Goal: Information Seeking & Learning: Find specific fact

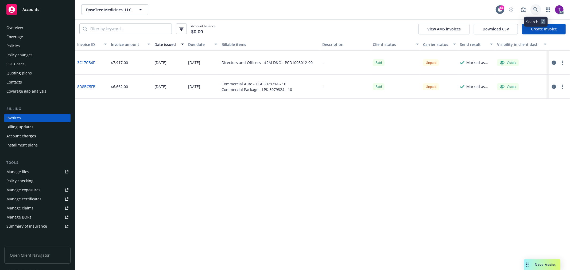
click at [536, 8] on icon at bounding box center [535, 9] width 5 height 5
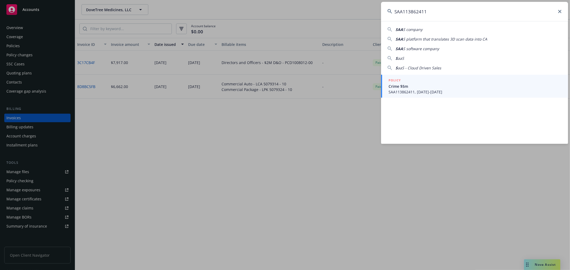
type input "SAA113862411"
click at [399, 93] on span "SAA113862411, [DATE]-[DATE]" at bounding box center [474, 92] width 173 height 6
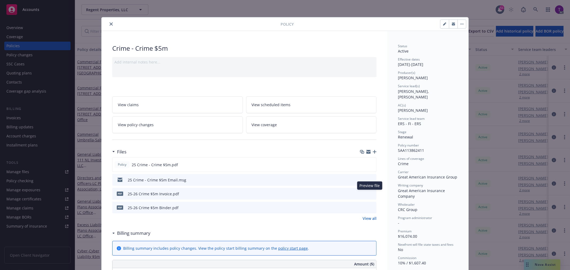
click at [369, 194] on icon "preview file" at bounding box center [371, 194] width 5 height 4
click at [109, 23] on icon "close" at bounding box center [110, 23] width 3 height 3
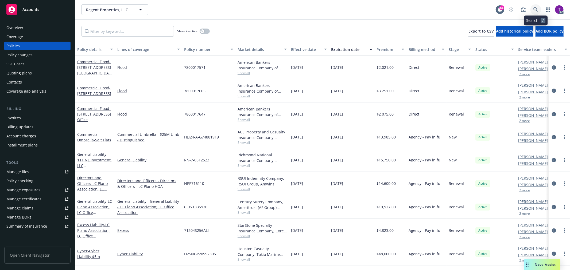
click at [533, 5] on link at bounding box center [535, 9] width 11 height 11
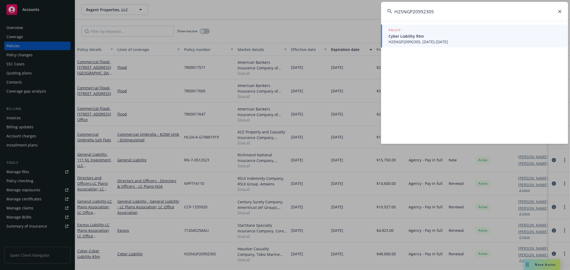
type input "H25NGP20992305"
click at [428, 33] on div "POLICY" at bounding box center [474, 31] width 173 height 6
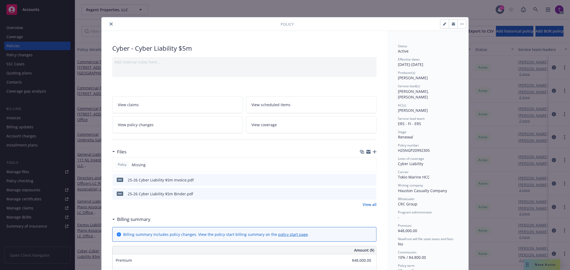
click at [369, 178] on icon "preview file" at bounding box center [371, 180] width 5 height 4
click at [111, 22] on button "close" at bounding box center [111, 24] width 6 height 6
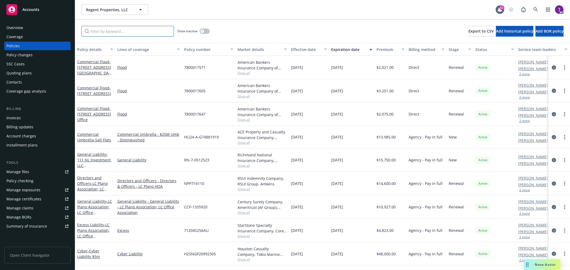
click at [116, 28] on input "Filter by keyword..." at bounding box center [127, 31] width 92 height 11
paste input "USF05442525"
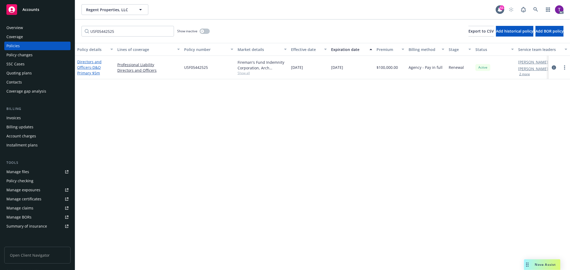
click at [87, 60] on link "Directors and Officers - D&O Primary $5m" at bounding box center [89, 67] width 24 height 16
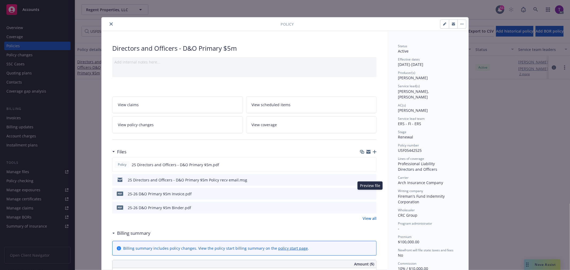
click at [369, 195] on button at bounding box center [371, 194] width 5 height 6
click at [369, 194] on icon "preview file" at bounding box center [371, 194] width 5 height 4
click at [109, 23] on icon "close" at bounding box center [110, 23] width 3 height 3
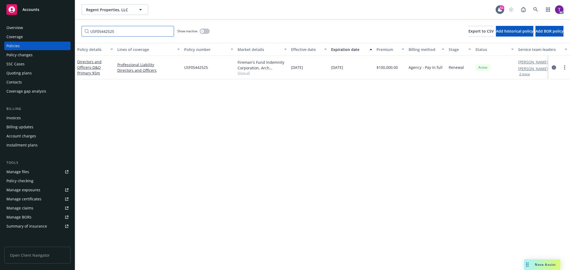
drag, startPoint x: 114, startPoint y: 28, endPoint x: 84, endPoint y: 21, distance: 30.8
click at [85, 22] on div "USF05442525 Show inactive Export to CSV Add historical policy Add BOR policy" at bounding box center [322, 31] width 495 height 24
paste input "11193"
click at [85, 63] on link "Employment Practices Liability - Employment Liability Practices $4m" at bounding box center [93, 73] width 32 height 28
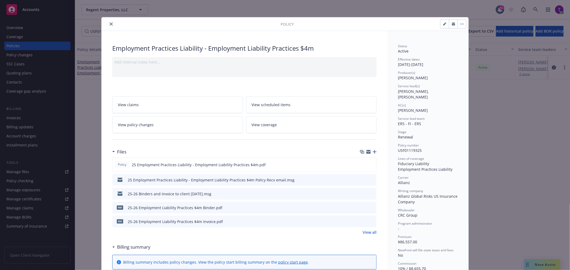
click at [369, 220] on icon "preview file" at bounding box center [371, 222] width 5 height 4
click at [109, 23] on icon "close" at bounding box center [110, 23] width 3 height 3
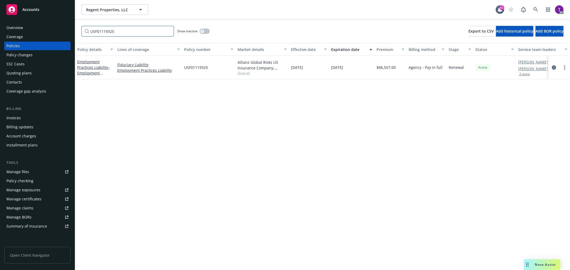
drag, startPoint x: 124, startPoint y: 33, endPoint x: 45, endPoint y: 25, distance: 80.0
click at [45, 25] on div "Accounts Overview Coverage Policies Policy changes SSC Cases Quoting plans Cont…" at bounding box center [285, 135] width 570 height 270
paste input "P00100125331003"
click at [83, 66] on link "Directors and Officers - Excess D&O $5m xs $5m" at bounding box center [92, 67] width 31 height 16
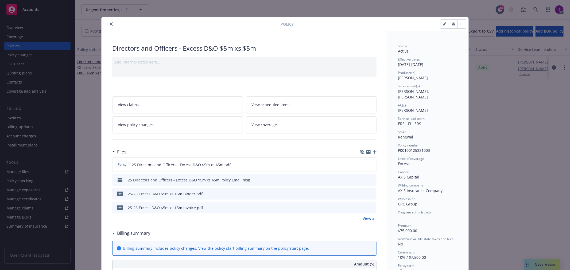
click at [369, 207] on icon "preview file" at bounding box center [371, 208] width 5 height 4
click at [109, 25] on icon "close" at bounding box center [110, 23] width 3 height 3
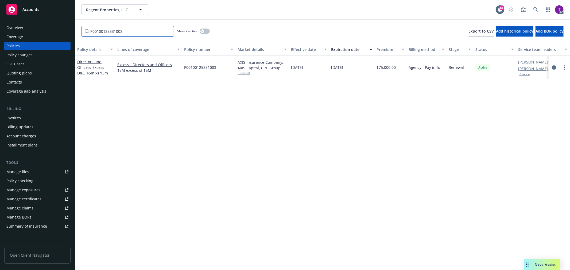
drag, startPoint x: 121, startPoint y: 34, endPoint x: 45, endPoint y: 22, distance: 77.6
click at [45, 22] on div "Accounts Overview Coverage Policies Policy changes SSC Cases Quoting plans Cont…" at bounding box center [285, 135] width 570 height 270
drag, startPoint x: 143, startPoint y: 35, endPoint x: 9, endPoint y: 25, distance: 134.1
click at [9, 25] on div "Accounts Overview Coverage Policies Policy changes SSC Cases Quoting plans Cont…" at bounding box center [285, 135] width 570 height 270
paste input "47EMC32351304"
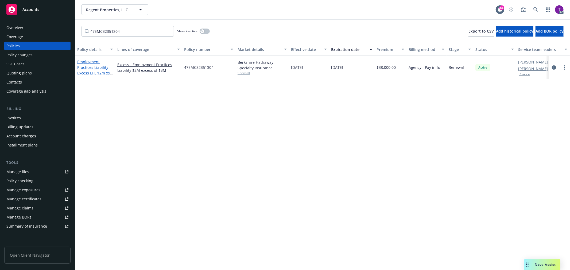
click at [84, 65] on link "Employment Practices Liability - Excess EPL $2m xs $3m" at bounding box center [93, 70] width 33 height 22
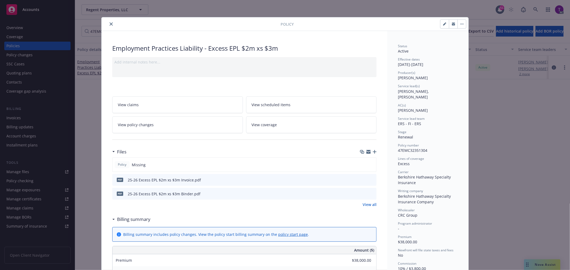
click at [369, 178] on icon "preview file" at bounding box center [371, 180] width 5 height 4
click at [109, 25] on icon "close" at bounding box center [110, 23] width 3 height 3
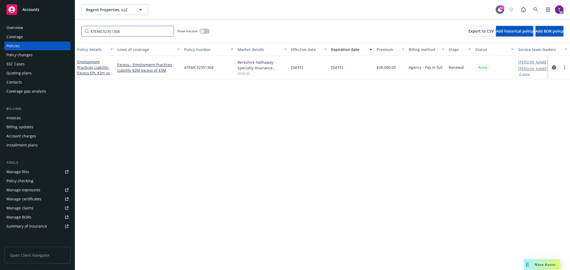
drag, startPoint x: 120, startPoint y: 30, endPoint x: 51, endPoint y: 23, distance: 69.8
click at [51, 23] on div "Accounts Overview Coverage Policies Policy changes SSC Cases Quoting plans Cont…" at bounding box center [285, 135] width 570 height 270
paste input "57UENAV9H02"
type input "57UENAV9H02"
click at [90, 68] on link "General Liability" at bounding box center [91, 67] width 29 height 5
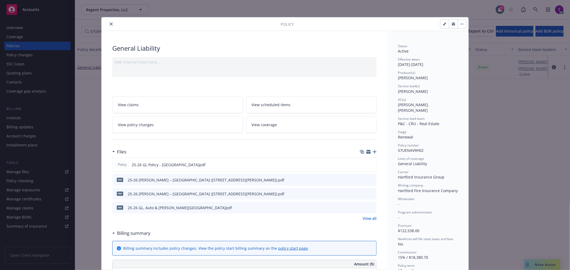
click at [108, 23] on button "close" at bounding box center [111, 24] width 6 height 6
click at [543, 8] on link "button" at bounding box center [547, 9] width 11 height 11
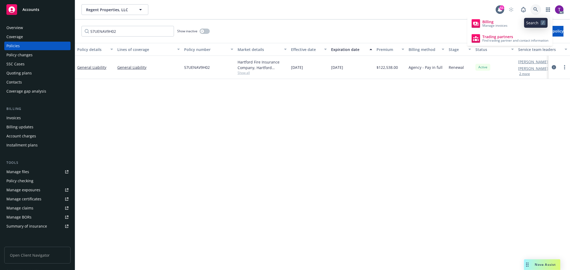
click at [538, 8] on icon at bounding box center [535, 9] width 5 height 5
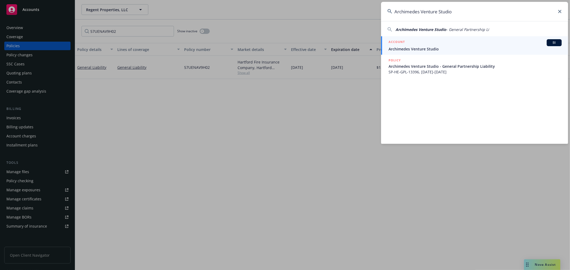
type input "Archimedes Venture Studio"
click at [418, 47] on span "Archimedes Venture Studio" at bounding box center [474, 49] width 173 height 6
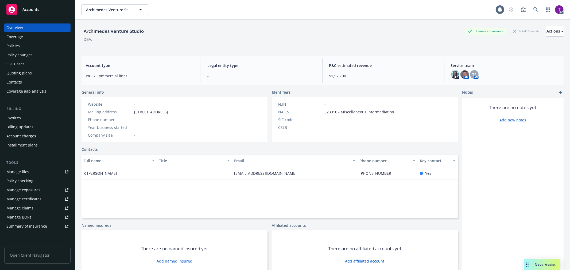
click at [36, 119] on div "Invoices" at bounding box center [37, 118] width 62 height 9
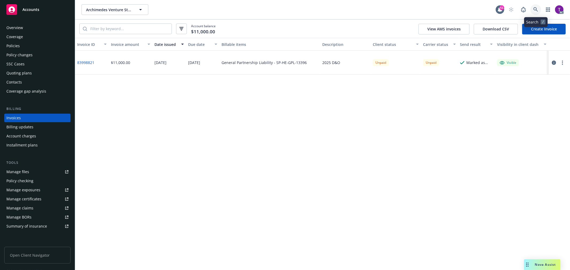
click at [536, 9] on icon at bounding box center [535, 9] width 5 height 5
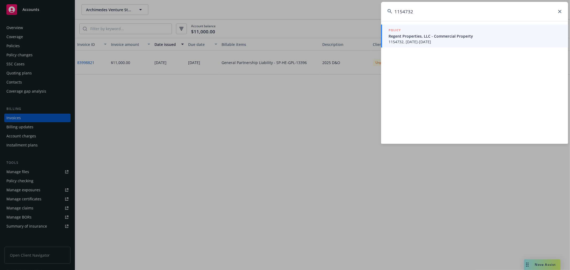
type input "1154732"
click at [409, 36] on span "Regent Properties, LLC - Commercial Property" at bounding box center [474, 36] width 173 height 6
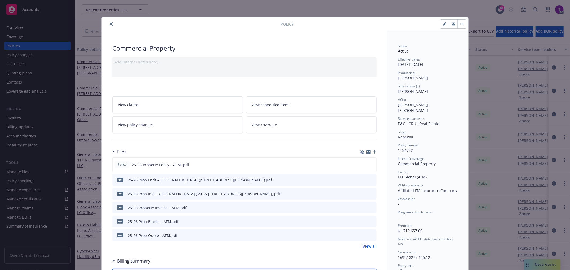
drag, startPoint x: 109, startPoint y: 22, endPoint x: 101, endPoint y: 34, distance: 14.2
click at [109, 22] on icon "close" at bounding box center [110, 23] width 3 height 3
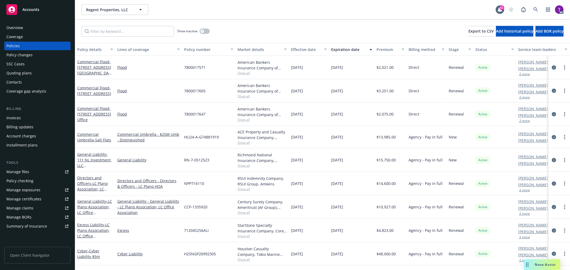
click at [24, 116] on div "Invoices" at bounding box center [37, 118] width 62 height 9
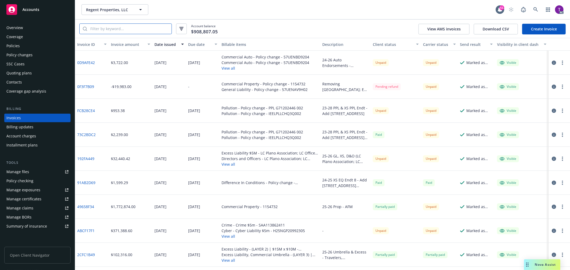
click at [107, 29] on input "search" at bounding box center [129, 29] width 84 height 10
paste input "1154732"
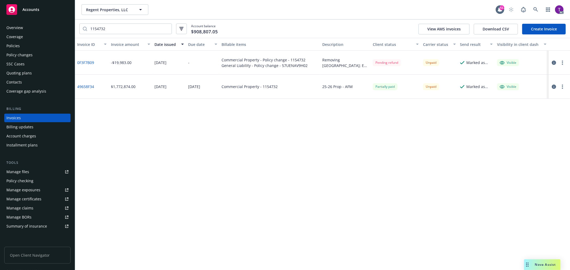
click at [87, 86] on link "49658F34" at bounding box center [85, 87] width 17 height 6
drag, startPoint x: 112, startPoint y: 27, endPoint x: 61, endPoint y: 26, distance: 51.6
click at [61, 26] on div "Accounts Overview Coverage Policies Policy changes SSC Cases Quoting plans Cont…" at bounding box center [285, 135] width 570 height 270
paste input "57UENAV9H0"
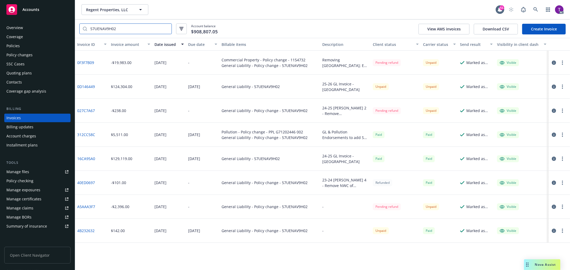
type input "57UENAV9H02"
click at [86, 88] on link "0D146449" at bounding box center [86, 87] width 18 height 6
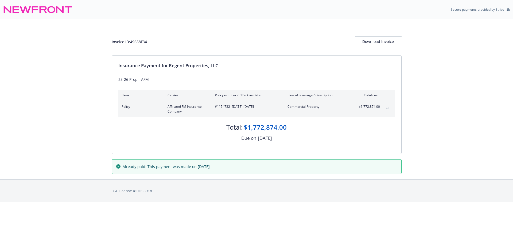
click at [388, 109] on icon "expand content" at bounding box center [387, 109] width 3 height 2
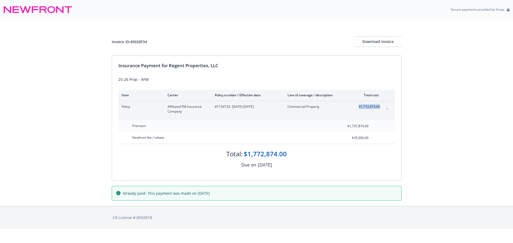
drag, startPoint x: 379, startPoint y: 108, endPoint x: 358, endPoint y: 109, distance: 21.1
click at [358, 109] on div "Policy Affiliated FM Insurance Company #1154732 - [DATE]-[DATE] Commercial Prop…" at bounding box center [256, 109] width 276 height 16
copy span "$1,772,874.00"
